Goal: Information Seeking & Learning: Understand process/instructions

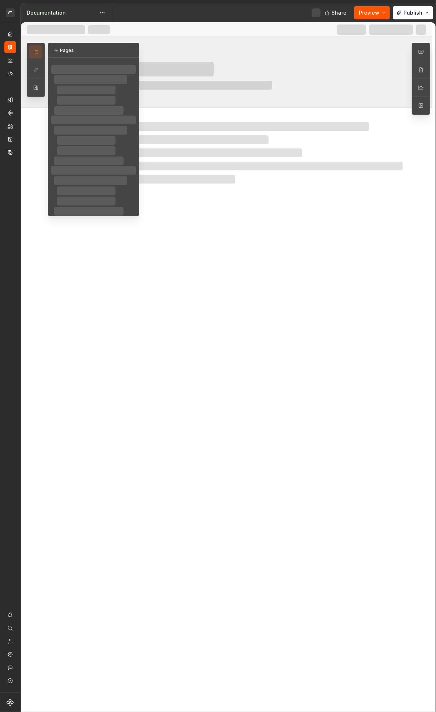
click at [35, 53] on icon "button" at bounding box center [36, 52] width 6 height 6
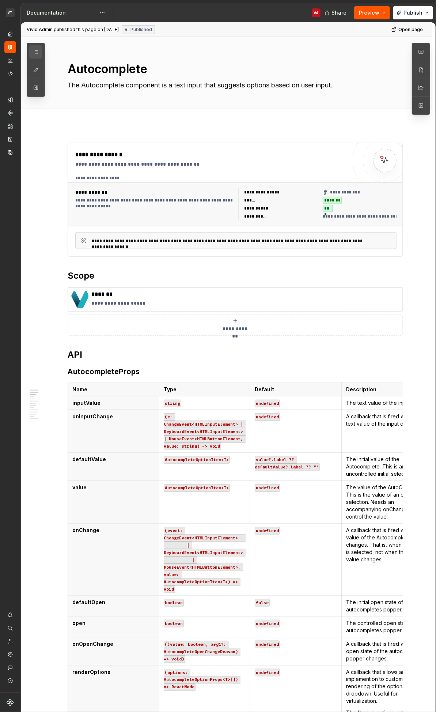
click at [36, 52] on icon "button" at bounding box center [36, 51] width 4 height 3
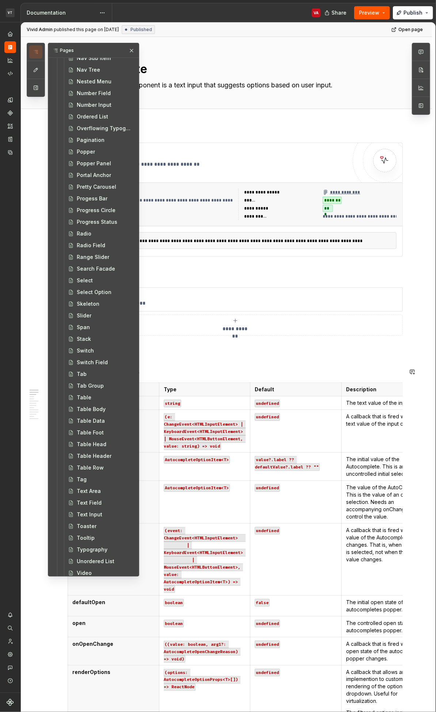
scroll to position [1043, 0]
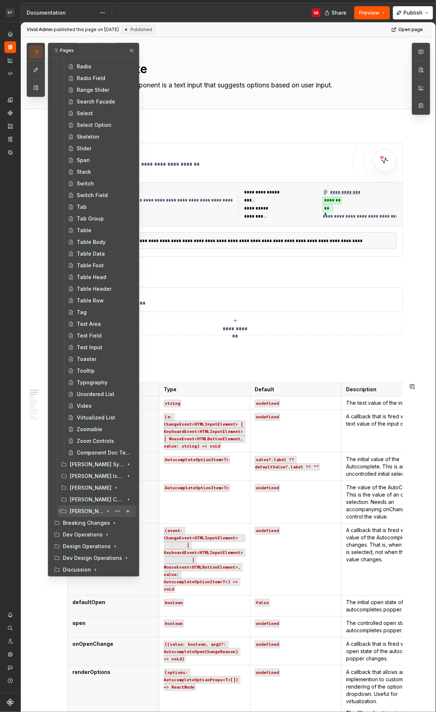
click at [95, 514] on div "[PERSON_NAME] Date Time Pickers" at bounding box center [87, 511] width 34 height 7
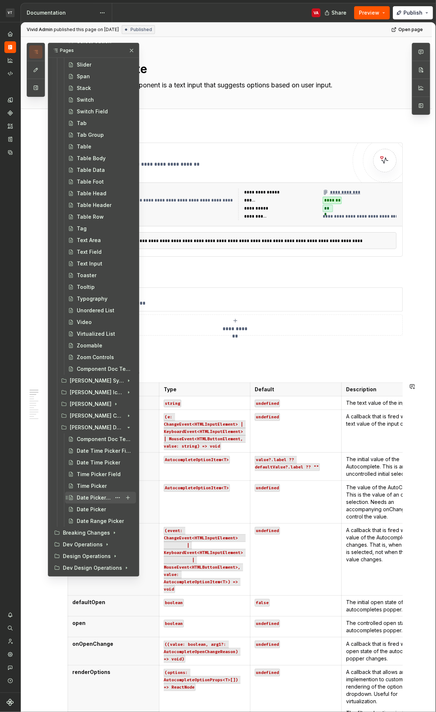
scroll to position [1119, 0]
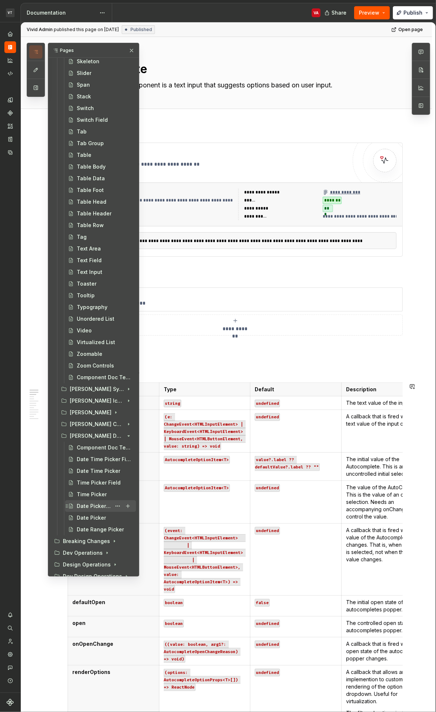
click at [99, 508] on div "Date Picker Field" at bounding box center [94, 506] width 34 height 7
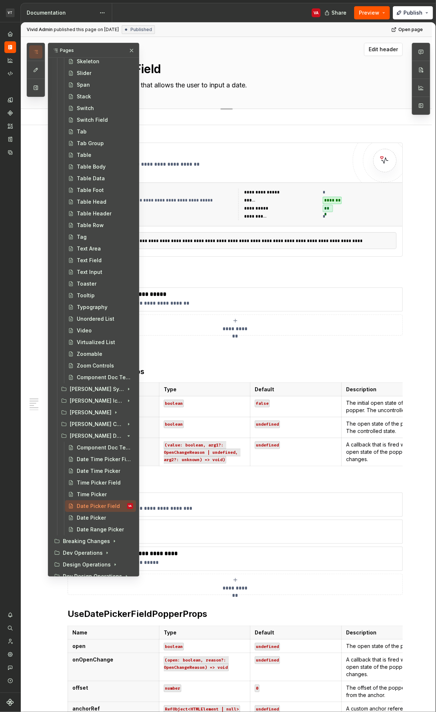
click at [227, 74] on textarea "Date Picker Field" at bounding box center [233, 69] width 335 height 18
click at [127, 52] on button "button" at bounding box center [132, 50] width 10 height 10
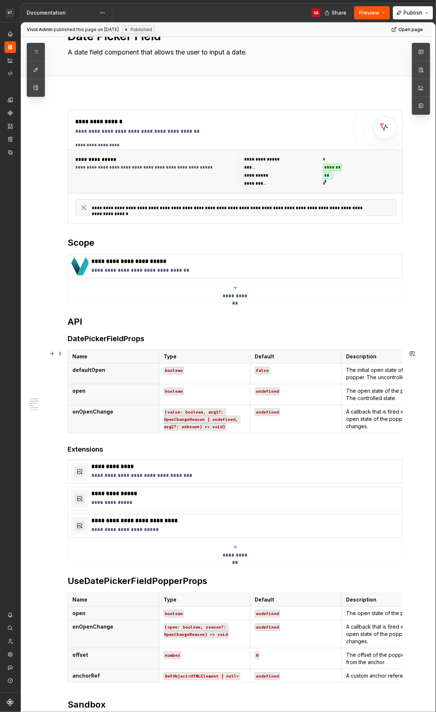
scroll to position [54, 0]
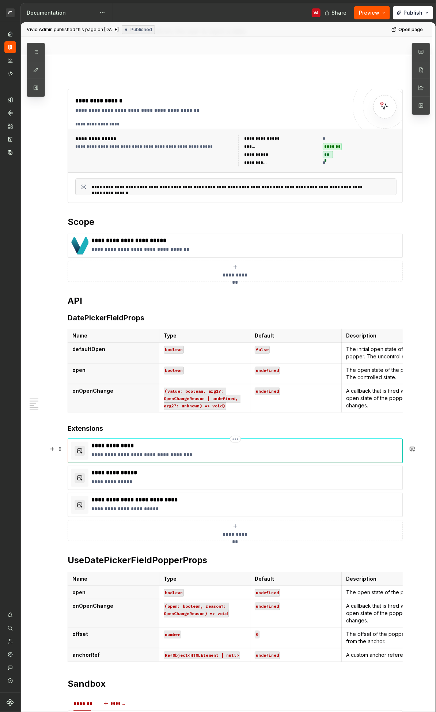
click at [184, 458] on p "**********" at bounding box center [245, 454] width 308 height 7
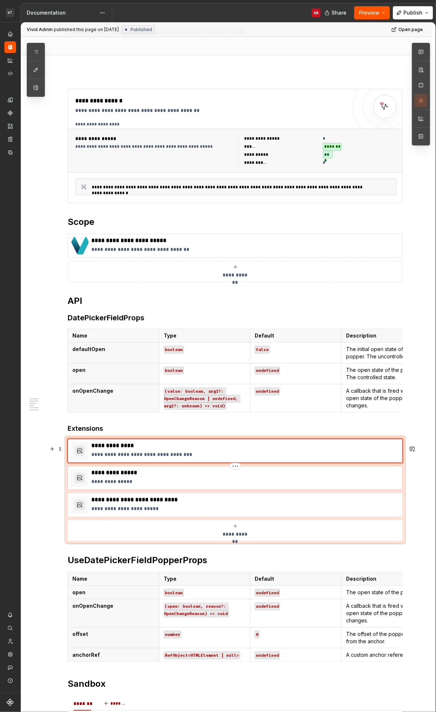
type textarea "*"
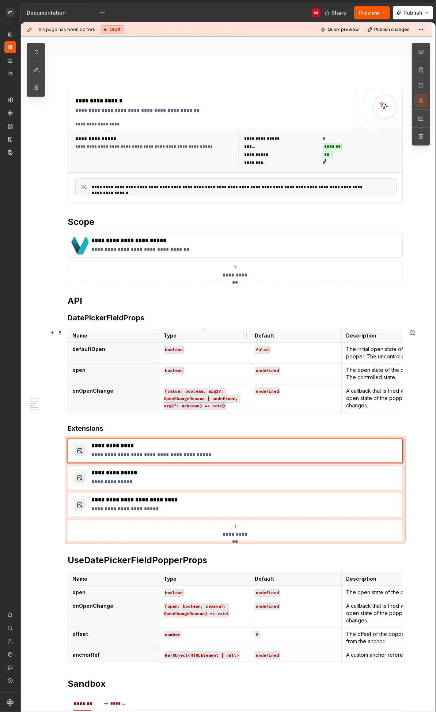
type textarea "*"
